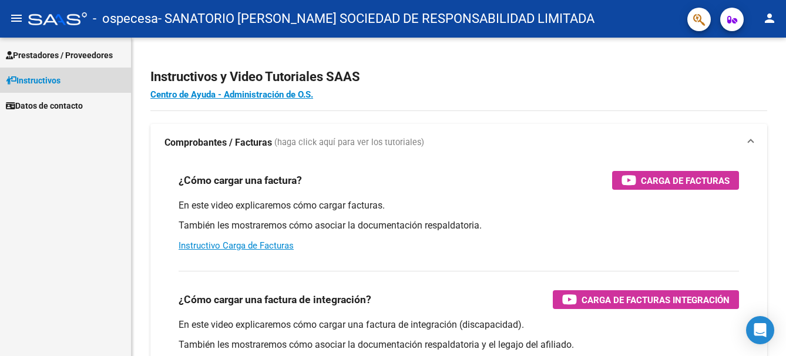
click at [51, 76] on span "Instructivos" at bounding box center [33, 80] width 55 height 13
click at [50, 103] on span "Datos de contacto" at bounding box center [44, 105] width 77 height 13
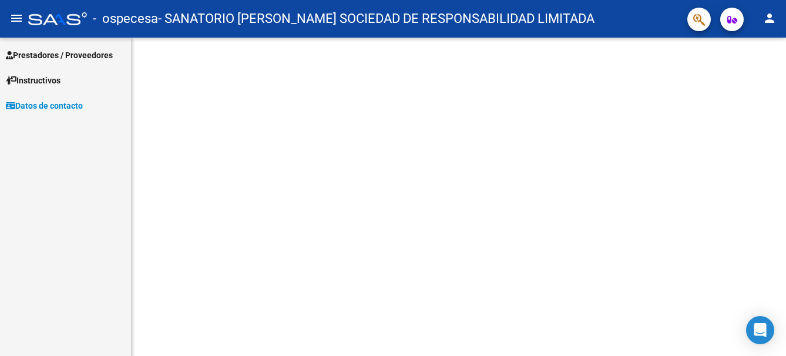
click at [58, 58] on span "Prestadores / Proveedores" at bounding box center [59, 55] width 107 height 13
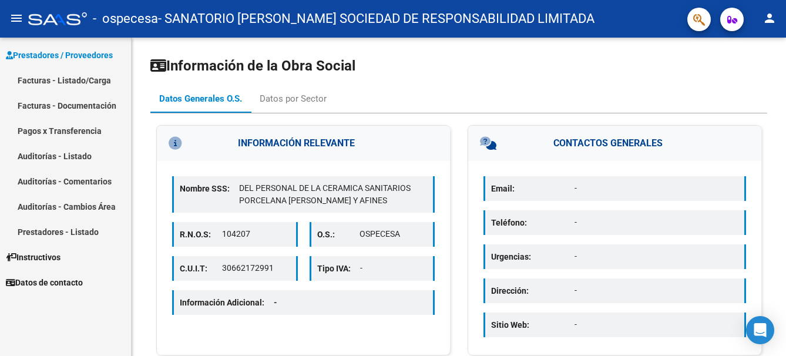
click at [53, 79] on link "Facturas - Listado/Carga" at bounding box center [65, 80] width 131 height 25
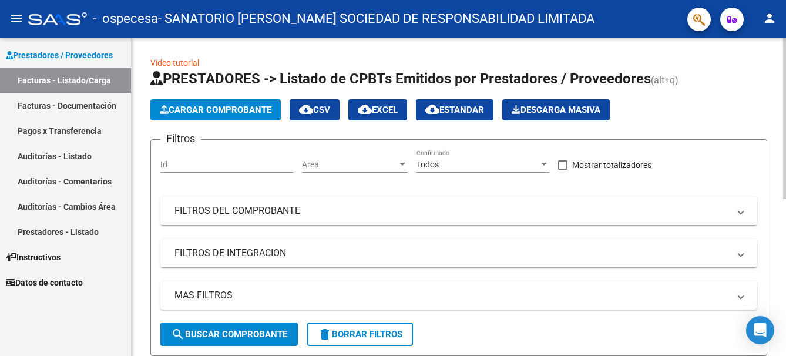
click at [230, 111] on span "Cargar Comprobante" at bounding box center [216, 110] width 112 height 11
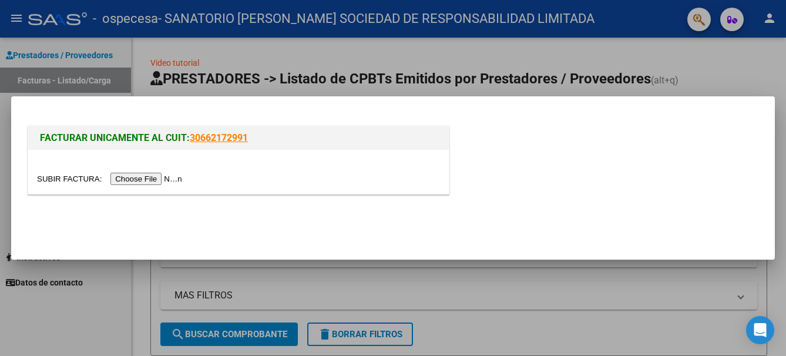
click at [154, 180] on input "file" at bounding box center [111, 179] width 149 height 12
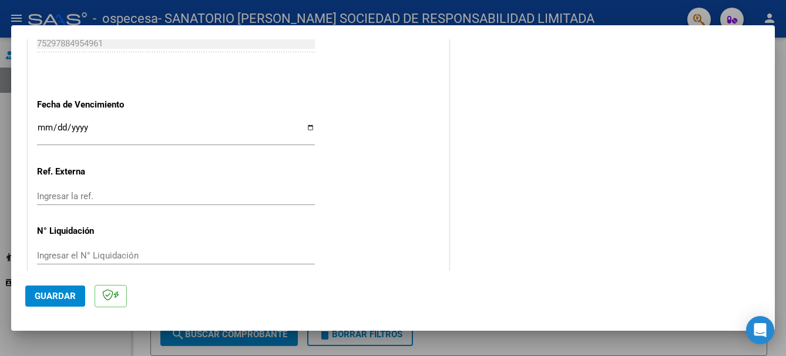
scroll to position [662, 0]
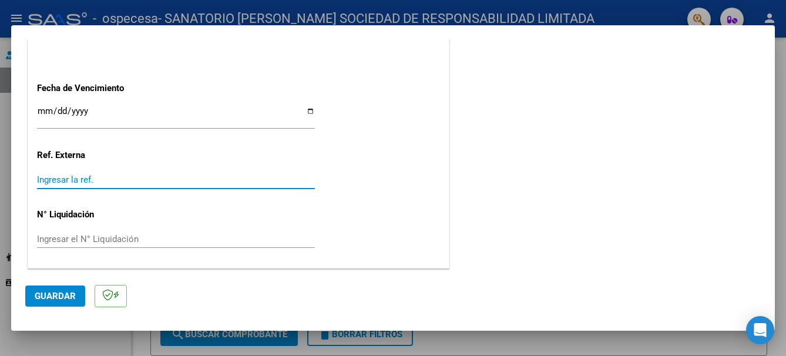
click at [118, 183] on input "Ingresar la ref." at bounding box center [176, 179] width 278 height 11
click at [59, 180] on input "Ingresar la ref." at bounding box center [176, 179] width 278 height 11
drag, startPoint x: 54, startPoint y: 181, endPoint x: 33, endPoint y: 153, distance: 35.2
click at [149, 181] on input "Ingresar la ref." at bounding box center [176, 179] width 278 height 11
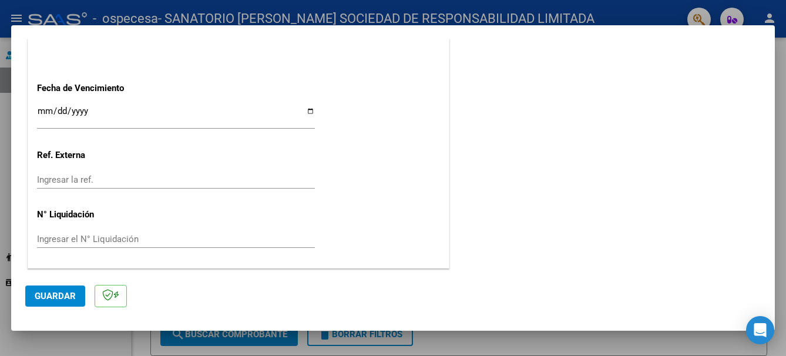
click at [63, 291] on span "Guardar" at bounding box center [55, 296] width 41 height 11
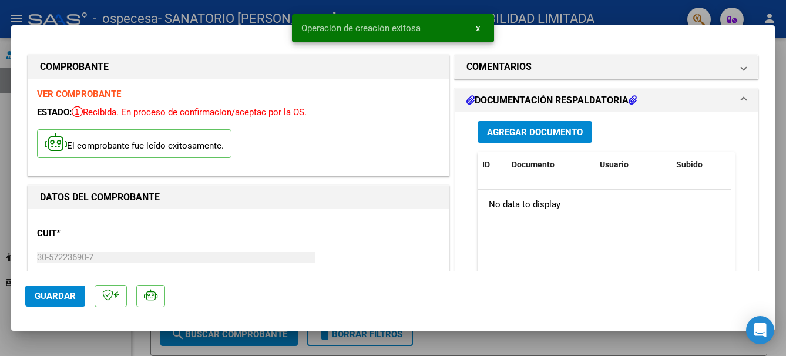
click at [545, 143] on div "Agregar Documento ID Documento Usuario Subido Acción No data to display 0 total…" at bounding box center [606, 229] width 275 height 234
click at [544, 130] on span "Agregar Documento" at bounding box center [535, 132] width 96 height 11
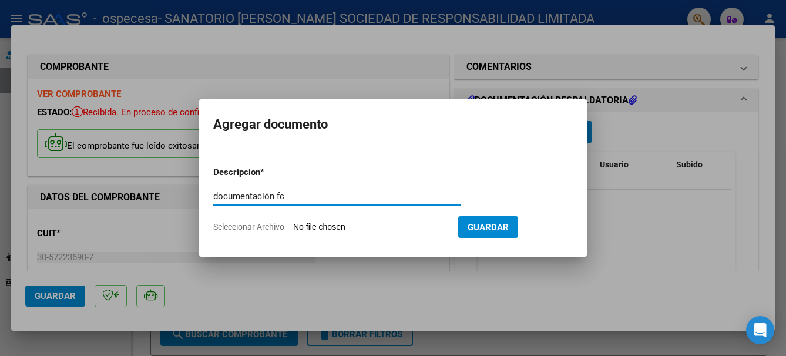
drag, startPoint x: 292, startPoint y: 193, endPoint x: 290, endPoint y: 198, distance: 6.6
click at [292, 193] on input "documentación fc" at bounding box center [337, 196] width 248 height 11
click at [284, 197] on input "documentación fc 14811" at bounding box center [337, 196] width 248 height 11
type input "documentación fcB 14811"
click at [388, 229] on input "Seleccionar Archivo" at bounding box center [371, 227] width 156 height 11
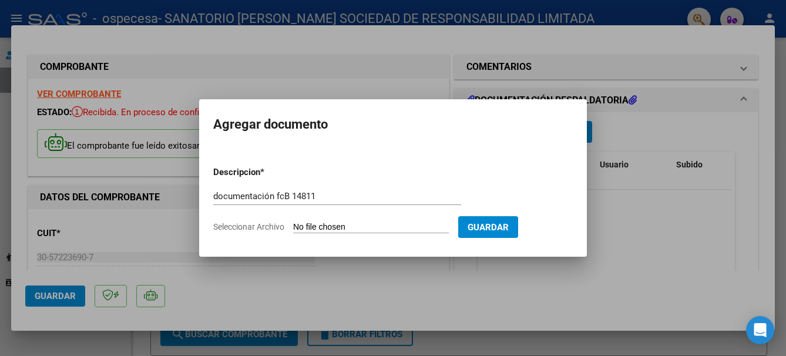
type input "C:\fakepath\documentacion fc 14811.pdf"
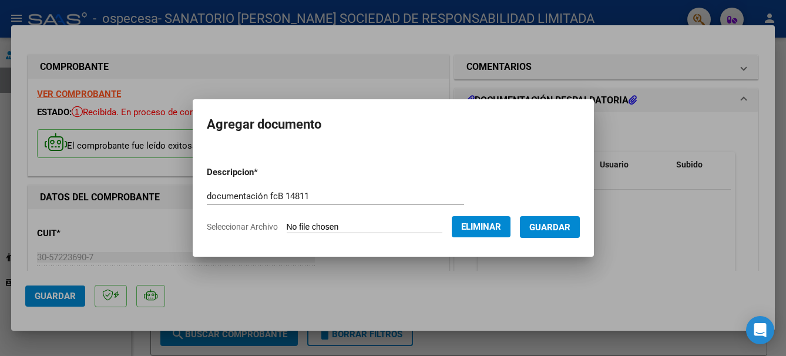
click at [574, 238] on form "Descripcion * documentación fcB 14811 Escriba aquí una descripcion Seleccionar …" at bounding box center [393, 200] width 373 height 86
click at [567, 231] on span "Guardar" at bounding box center [549, 227] width 41 height 11
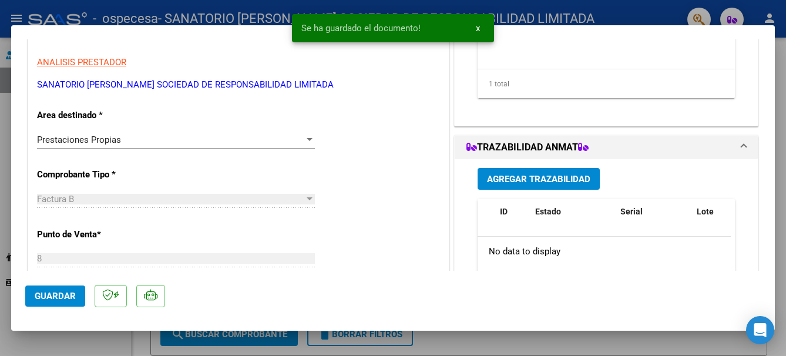
scroll to position [235, 0]
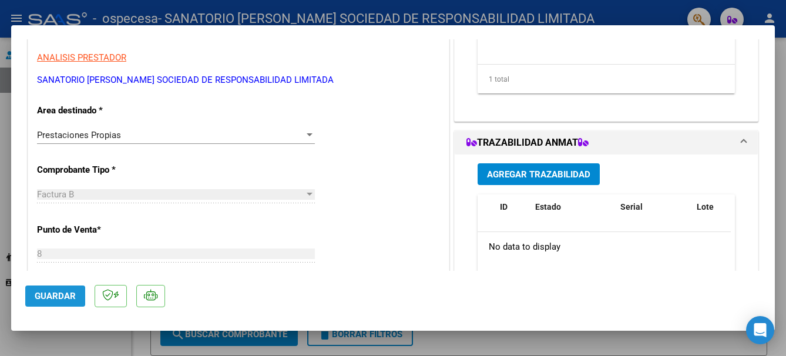
click at [70, 295] on span "Guardar" at bounding box center [55, 296] width 41 height 11
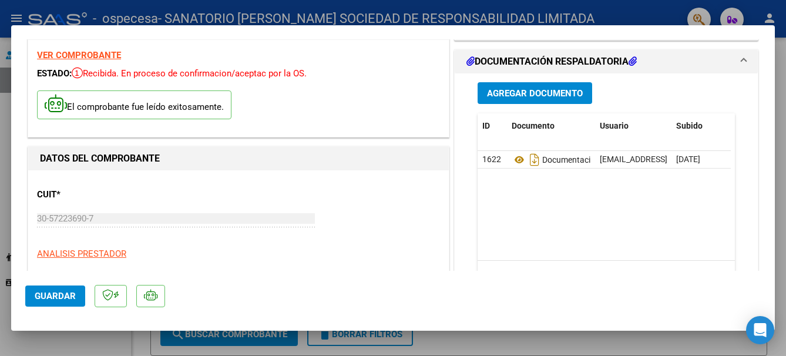
scroll to position [0, 0]
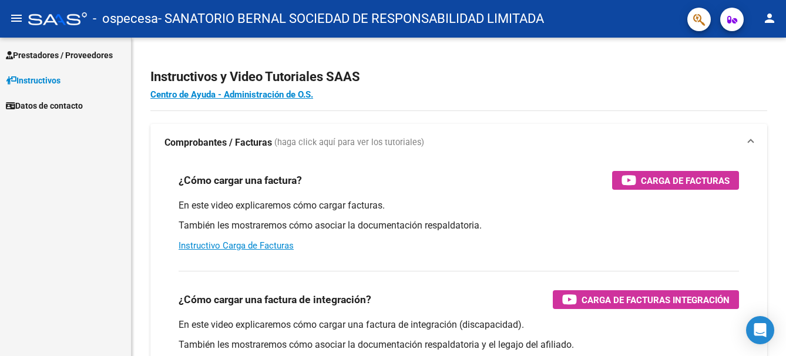
click at [42, 103] on span "Datos de contacto" at bounding box center [44, 105] width 77 height 13
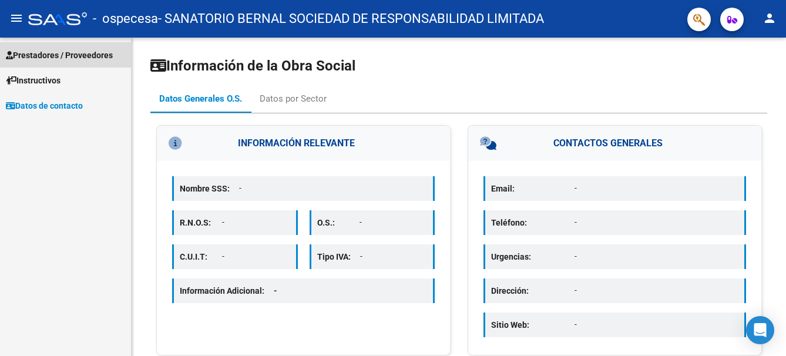
click at [45, 55] on span "Prestadores / Proveedores" at bounding box center [59, 55] width 107 height 13
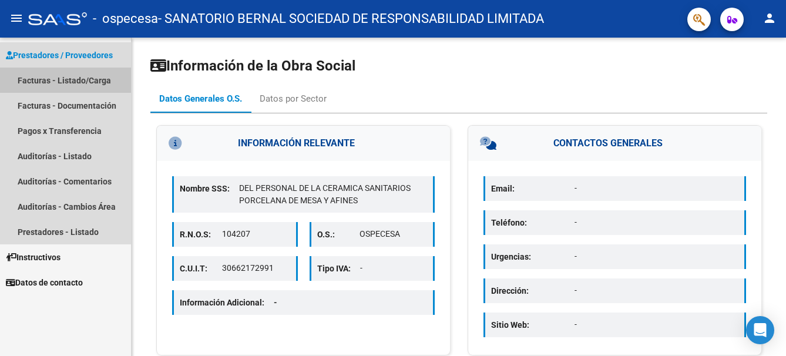
click at [40, 80] on link "Facturas - Listado/Carga" at bounding box center [65, 80] width 131 height 25
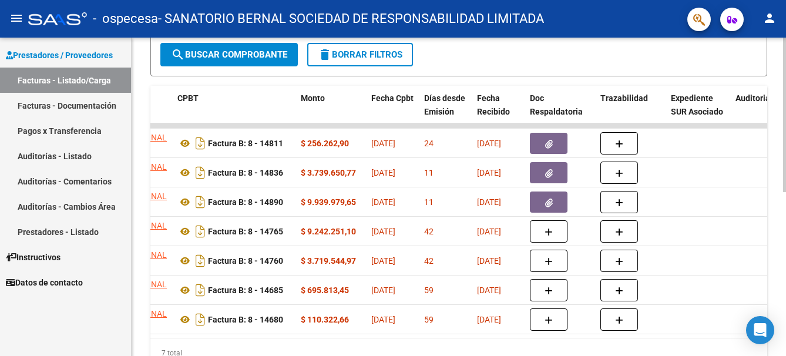
scroll to position [0, 405]
